Goal: Transaction & Acquisition: Purchase product/service

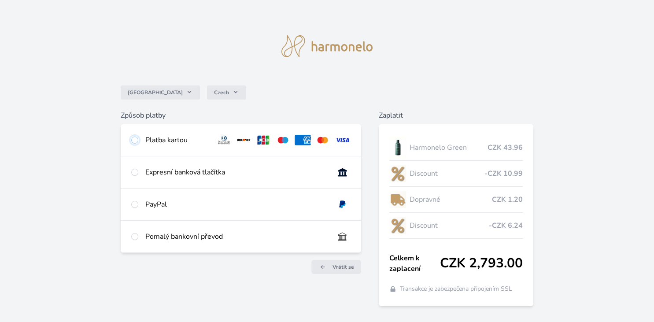
click at [135, 141] on input "radio" at bounding box center [134, 140] width 7 height 7
radio input "true"
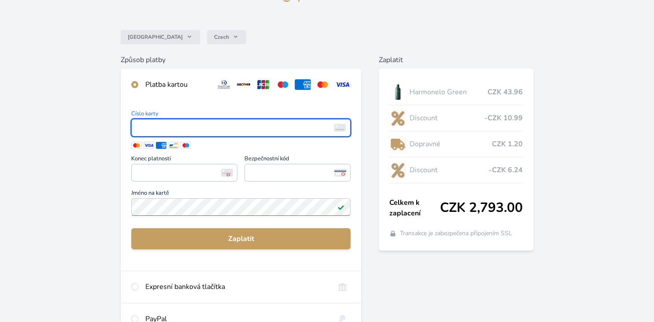
scroll to position [46, 0]
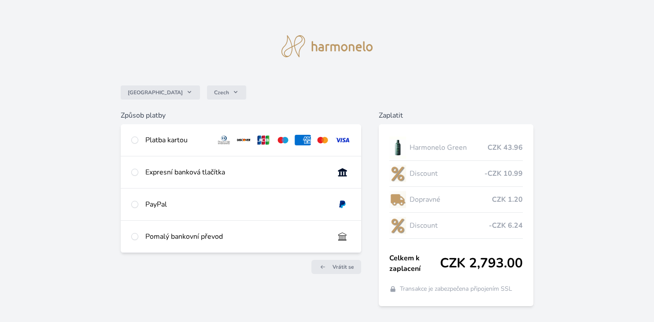
click at [155, 139] on div "Platba kartou" at bounding box center [176, 140] width 63 height 11
radio input "true"
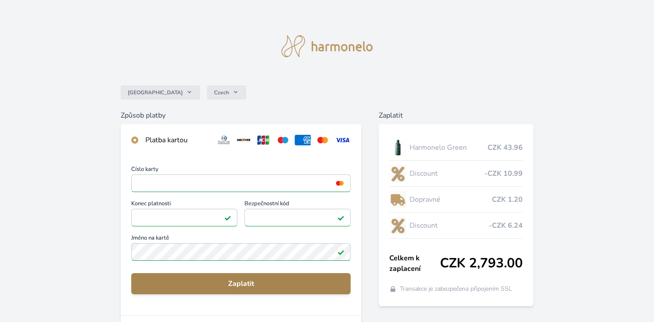
click at [241, 281] on span "Zaplatit" at bounding box center [240, 283] width 205 height 11
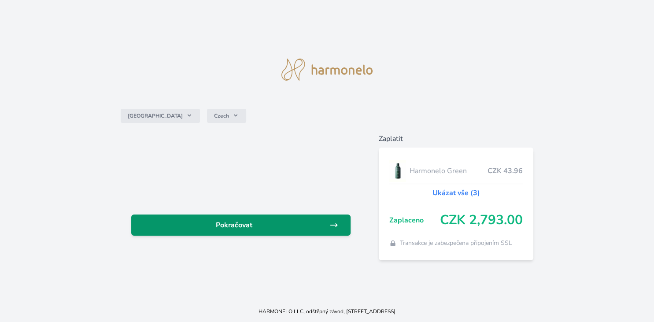
click at [276, 222] on span "Pokračovat" at bounding box center [233, 225] width 191 height 11
